Goal: Task Accomplishment & Management: Complete application form

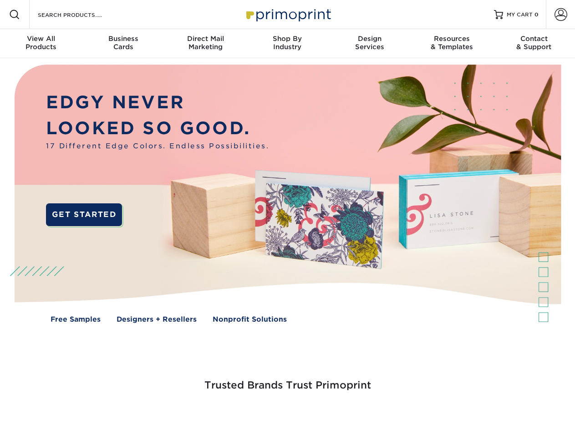
click at [0, 0] on div "OR" at bounding box center [0, 0] width 0 height 0
click at [0, 0] on input "Resources Menu" at bounding box center [0, 0] width 0 height 0
checkbox input "true"
click at [546, 0] on span "Account" at bounding box center [546, 0] width 0 height 0
click at [0, 0] on span "SIGN IN" at bounding box center [0, 0] width 0 height 0
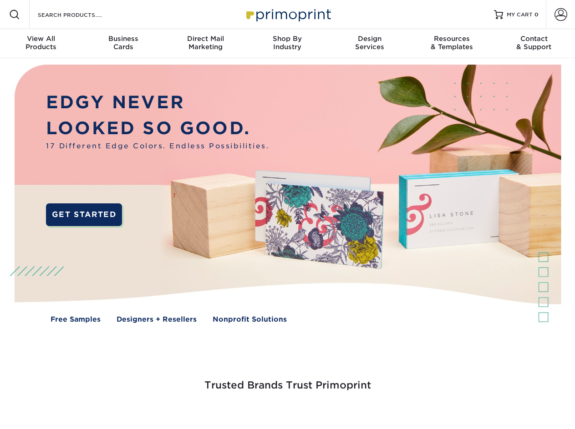
click at [0, 0] on span "CREATE AN ACCOUNT" at bounding box center [0, 0] width 0 height 0
click at [0, 0] on div at bounding box center [0, 0] width 0 height 0
